Goal: Find specific page/section: Find specific page/section

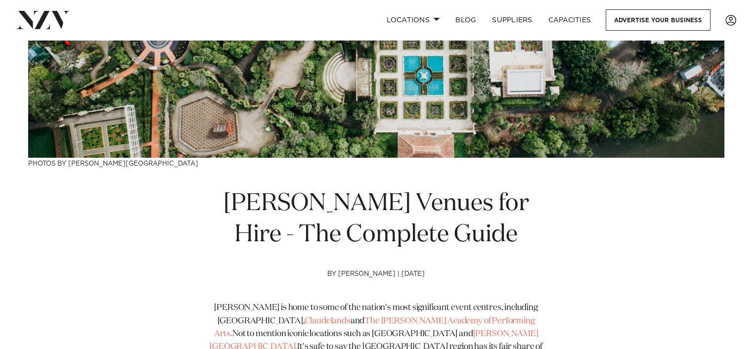
scroll to position [198, 0]
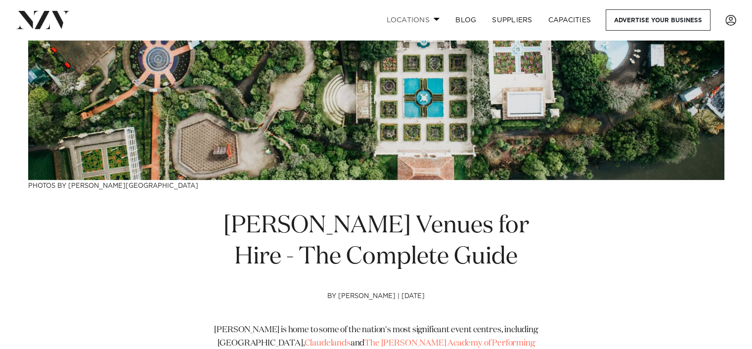
click at [421, 20] on link "Locations" at bounding box center [412, 19] width 69 height 21
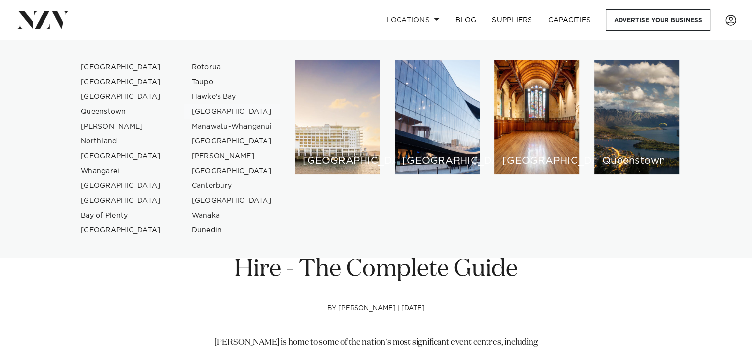
scroll to position [148, 0]
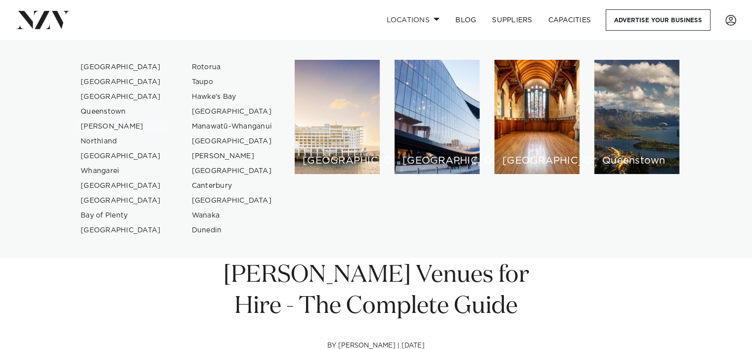
click at [98, 126] on link "[PERSON_NAME]" at bounding box center [121, 126] width 96 height 15
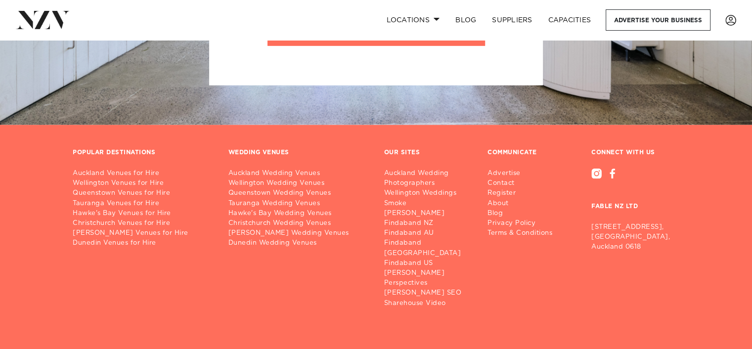
scroll to position [2435, 0]
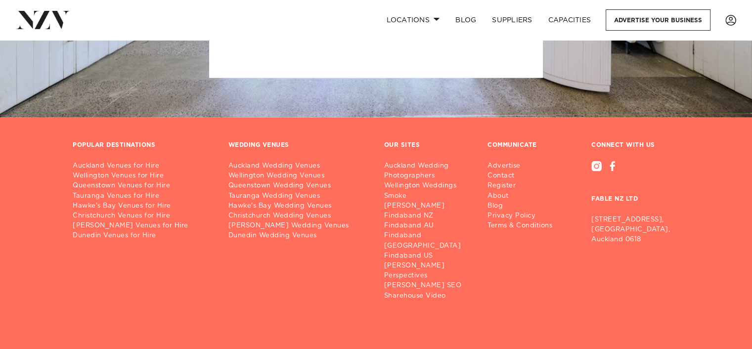
drag, startPoint x: 729, startPoint y: 330, endPoint x: 719, endPoint y: 312, distance: 21.0
click at [729, 329] on div "POPULAR DESTINATIONS Auckland Venues for Hire Wellington Venues for Hire Queens…" at bounding box center [376, 258] width 752 height 235
